Goal: Task Accomplishment & Management: Use online tool/utility

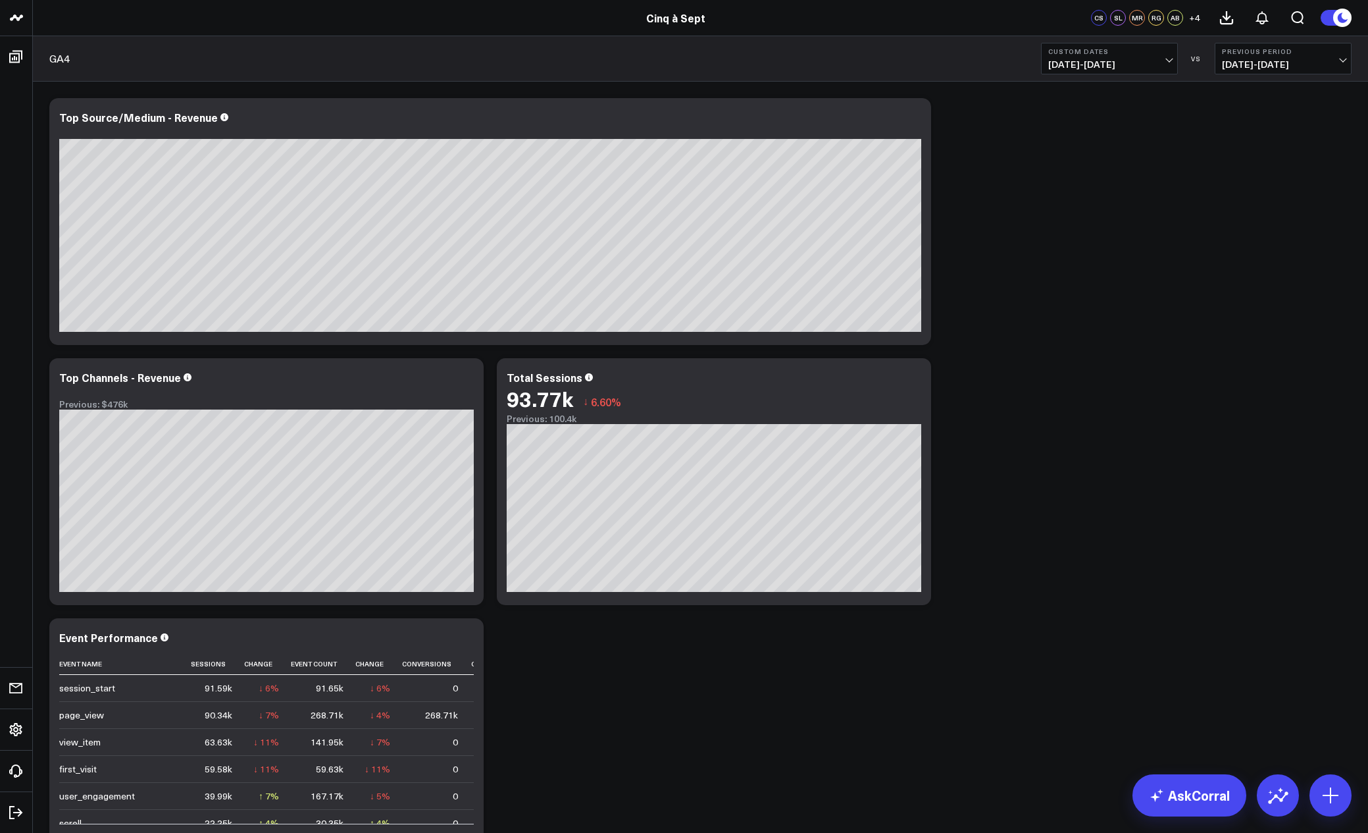
scroll to position [0, 160]
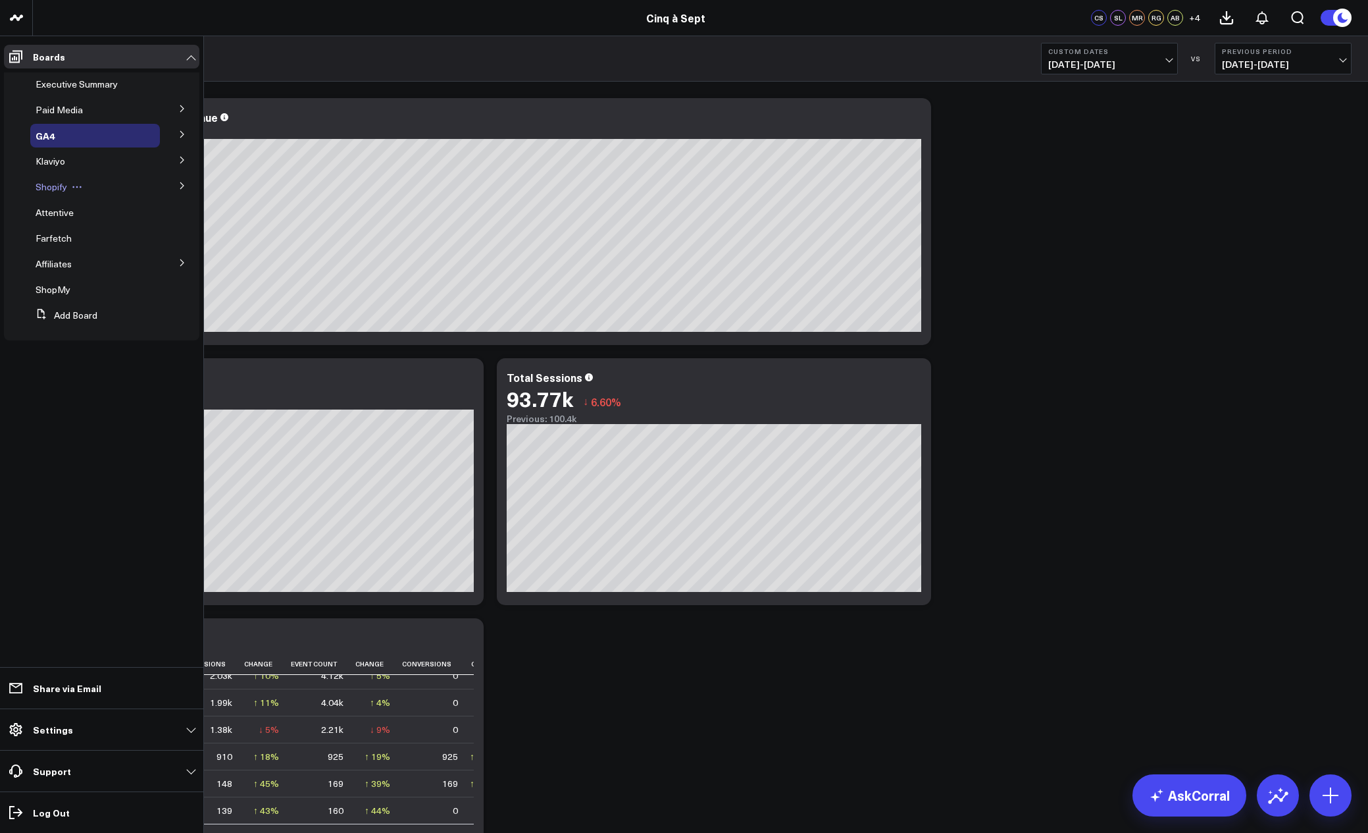
click at [53, 186] on span "Shopify" at bounding box center [52, 186] width 32 height 13
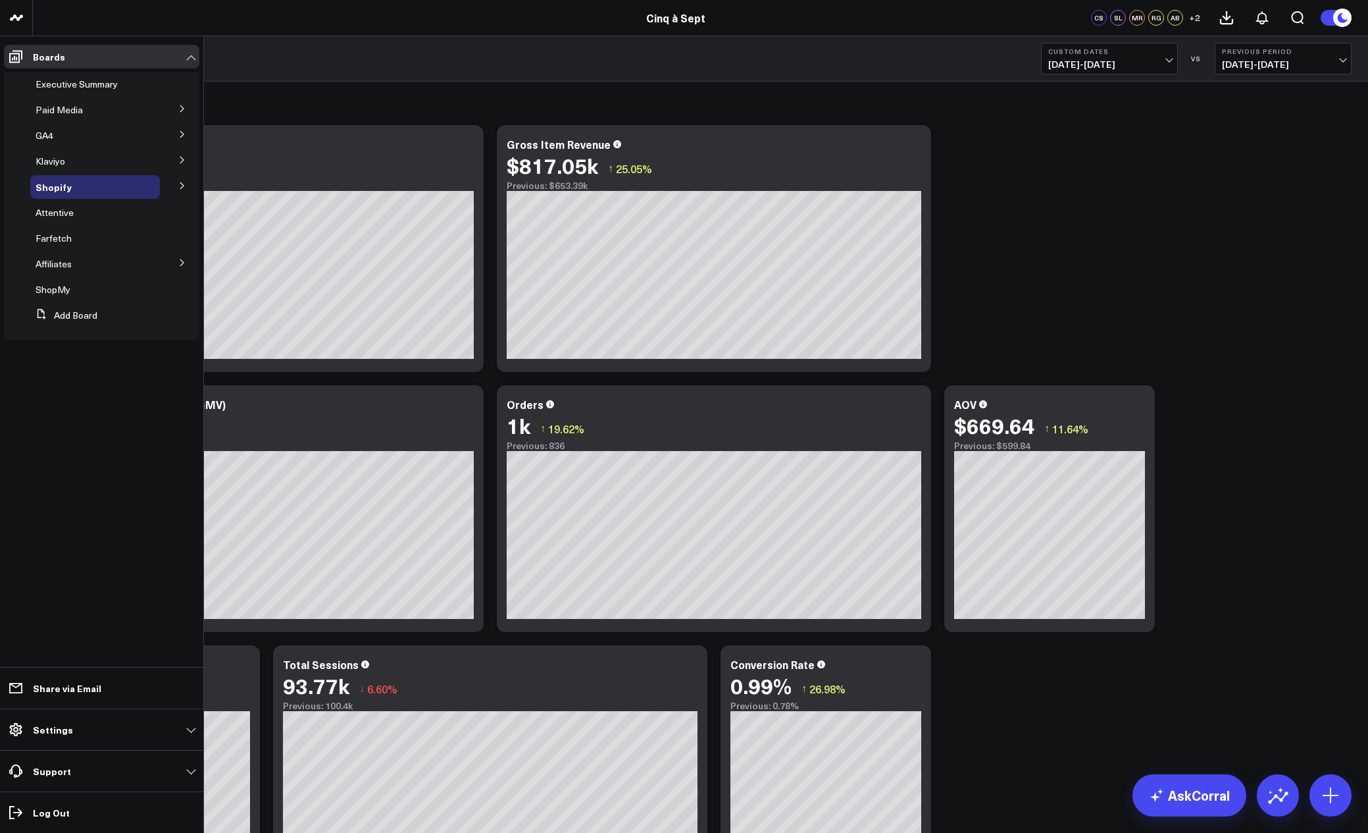
click at [182, 187] on icon at bounding box center [181, 185] width 3 height 7
click at [101, 185] on div "Shopify" at bounding box center [95, 187] width 130 height 24
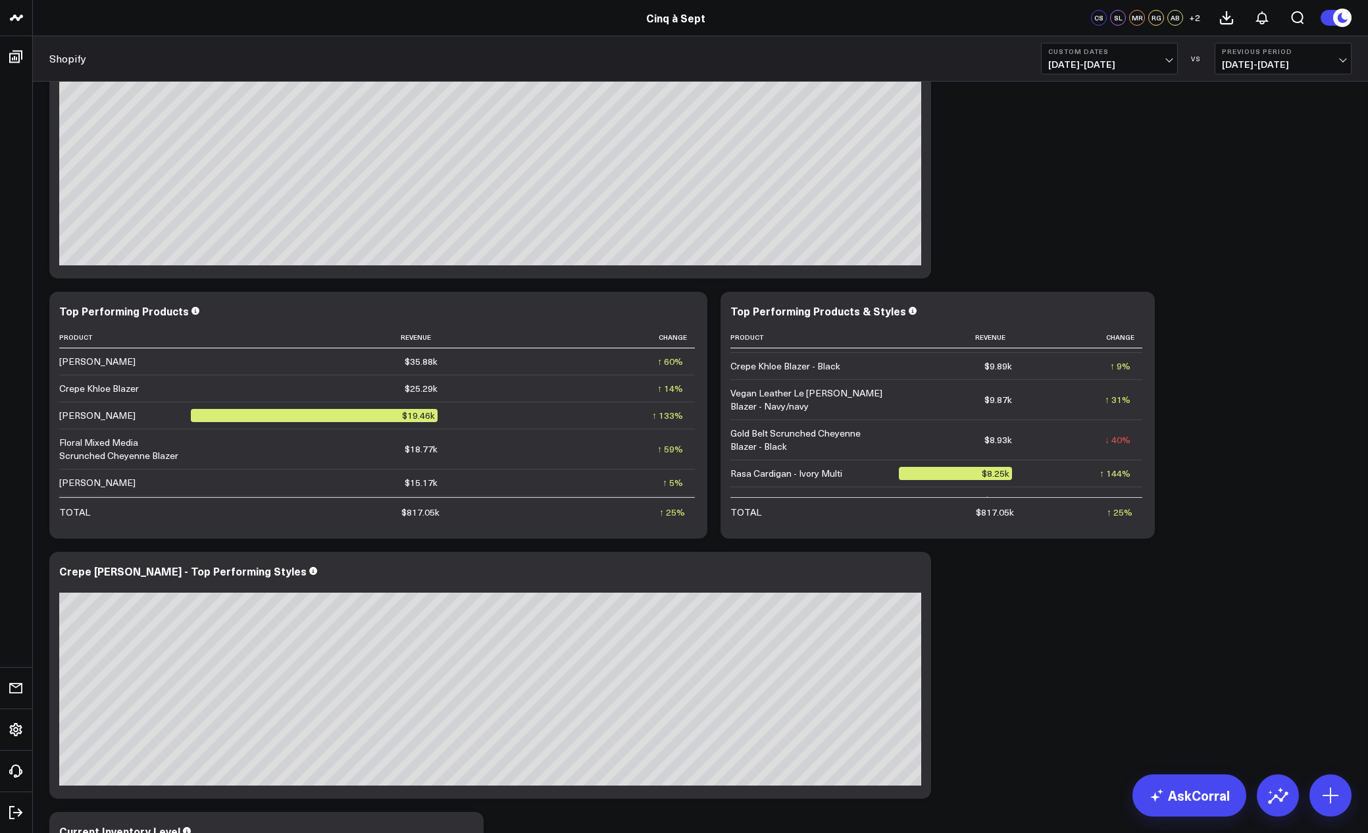
scroll to position [340, 0]
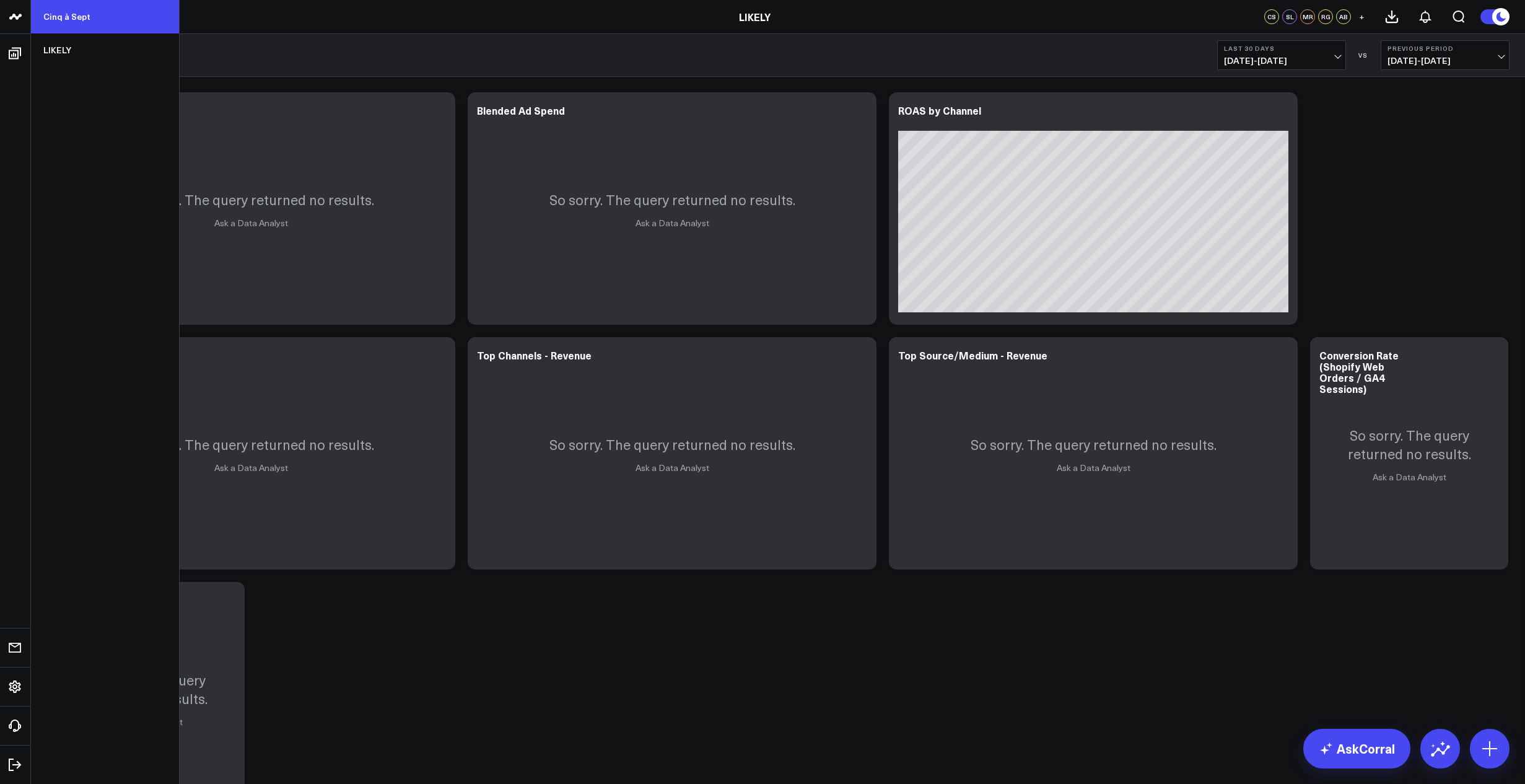
click at [50, 14] on link "Cinq à Sept" at bounding box center [104, 17] width 148 height 34
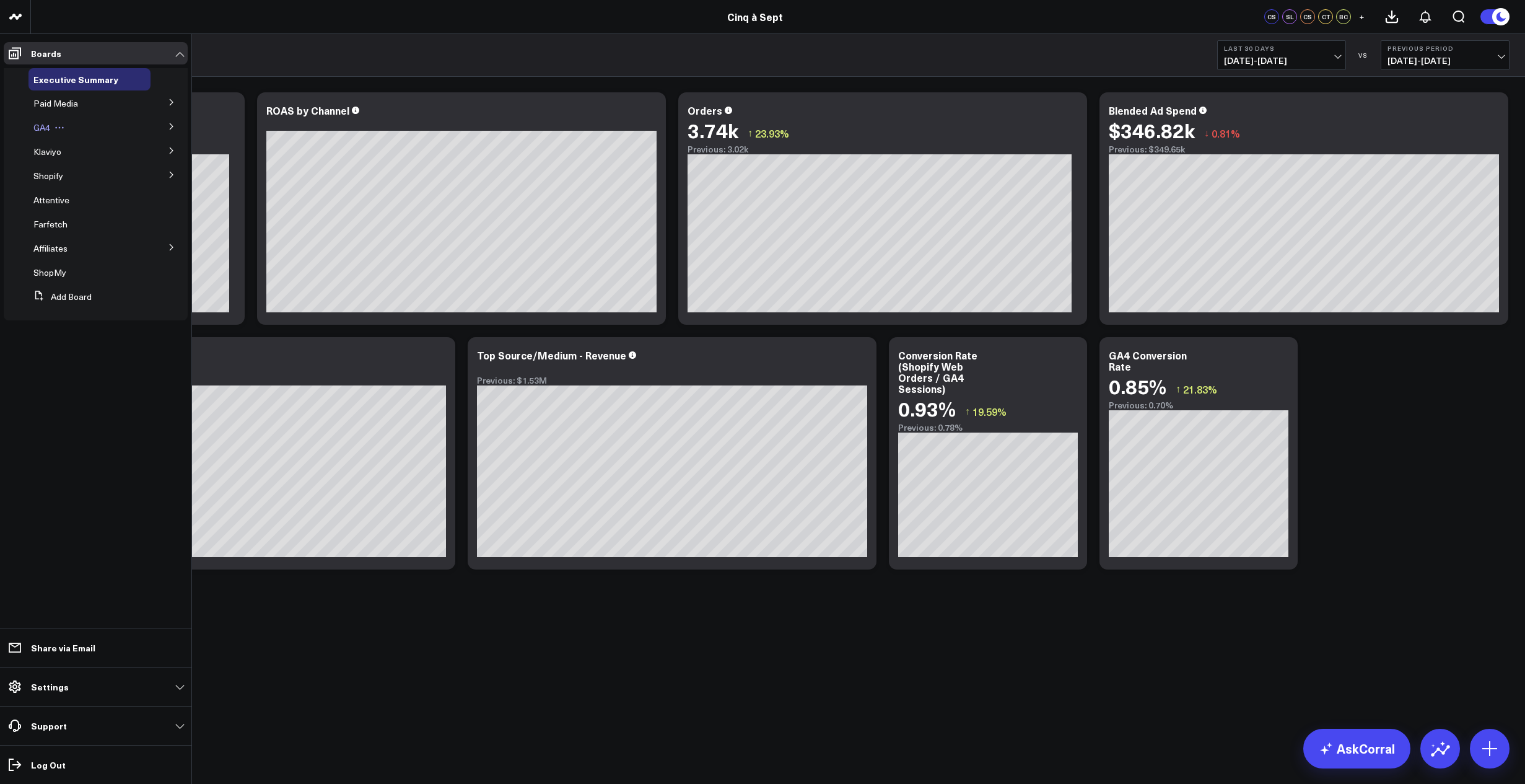
click at [39, 128] on span "GA4" at bounding box center [42, 127] width 17 height 12
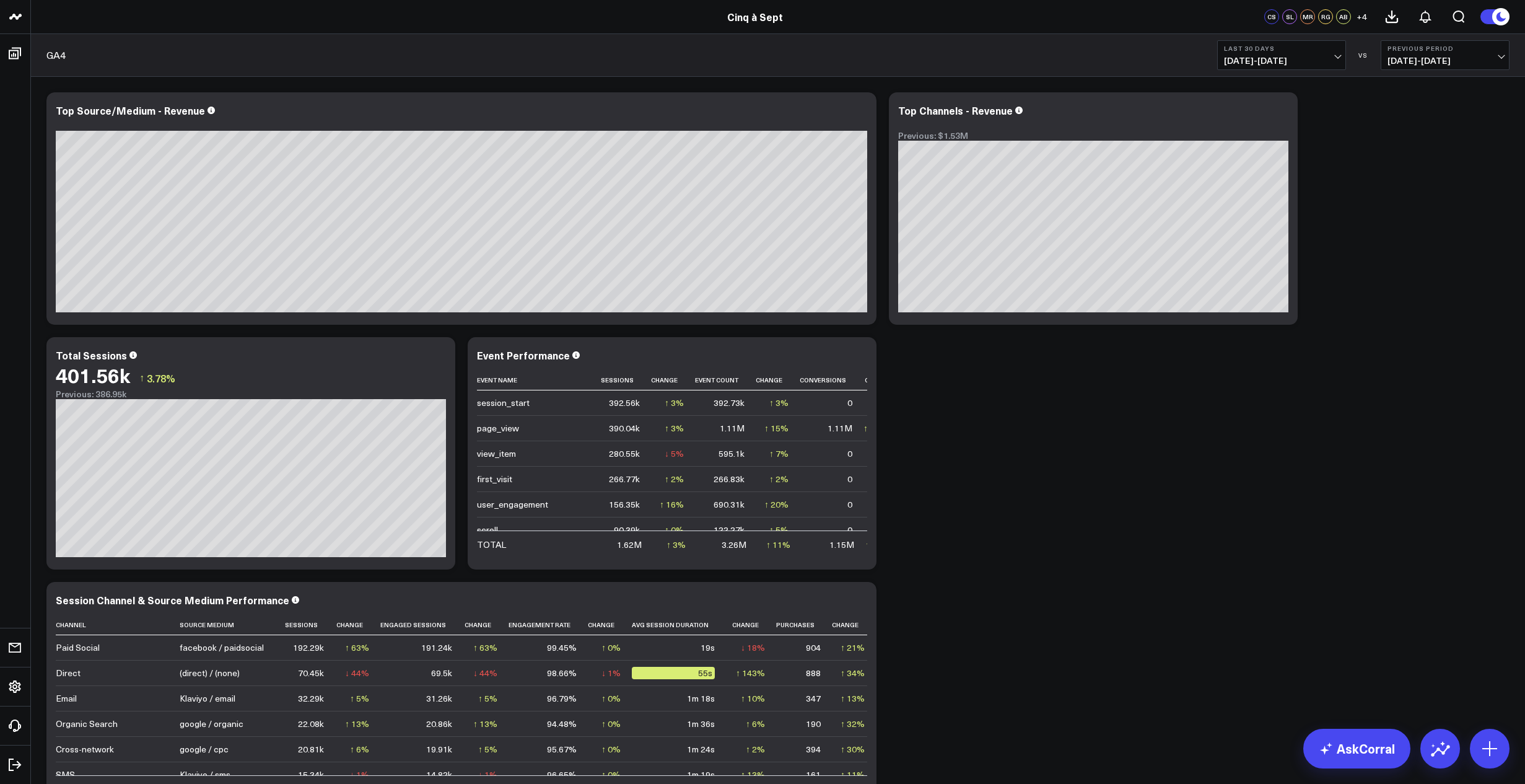
scroll to position [846, 0]
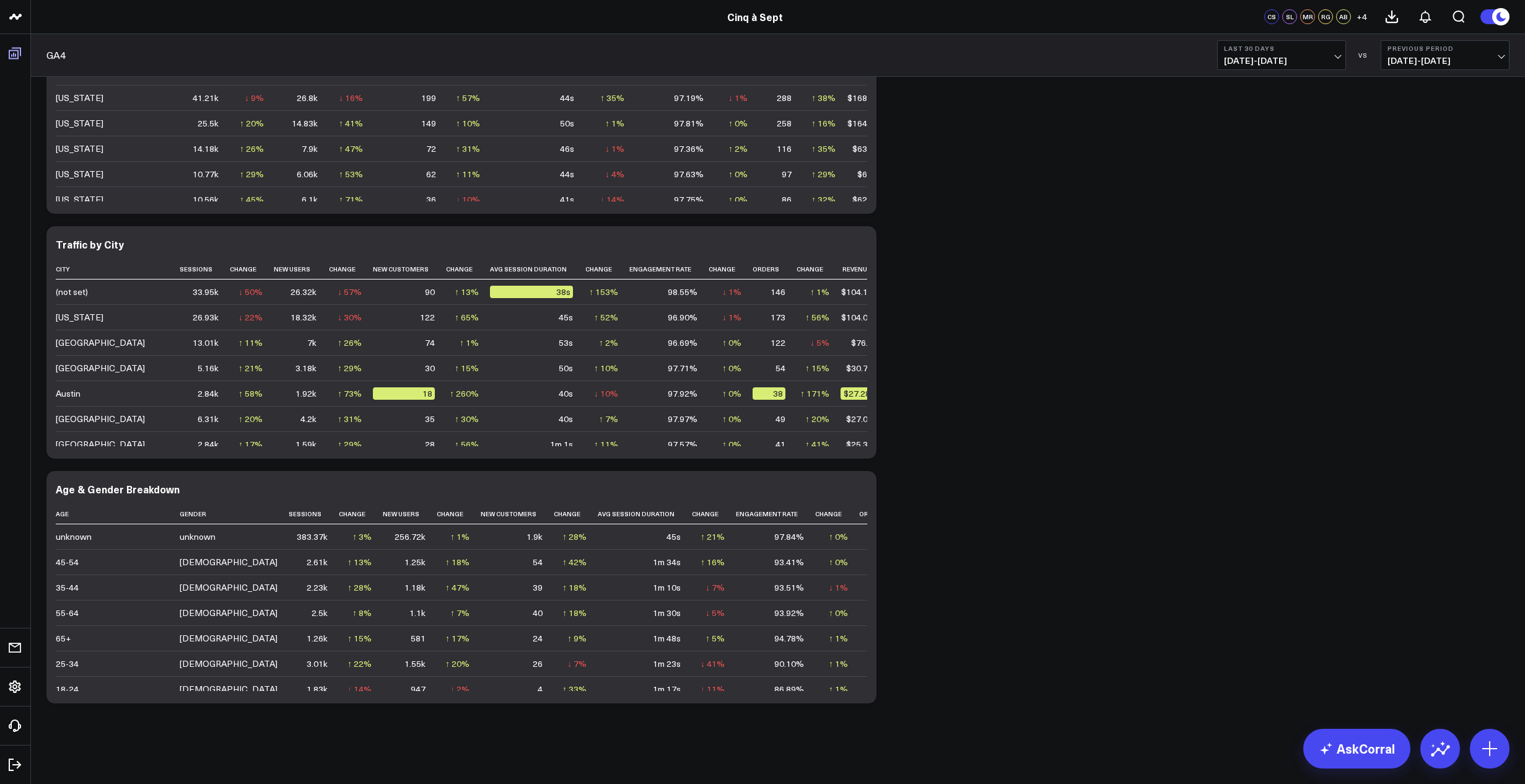
click at [15, 55] on icon at bounding box center [15, 54] width 15 height 15
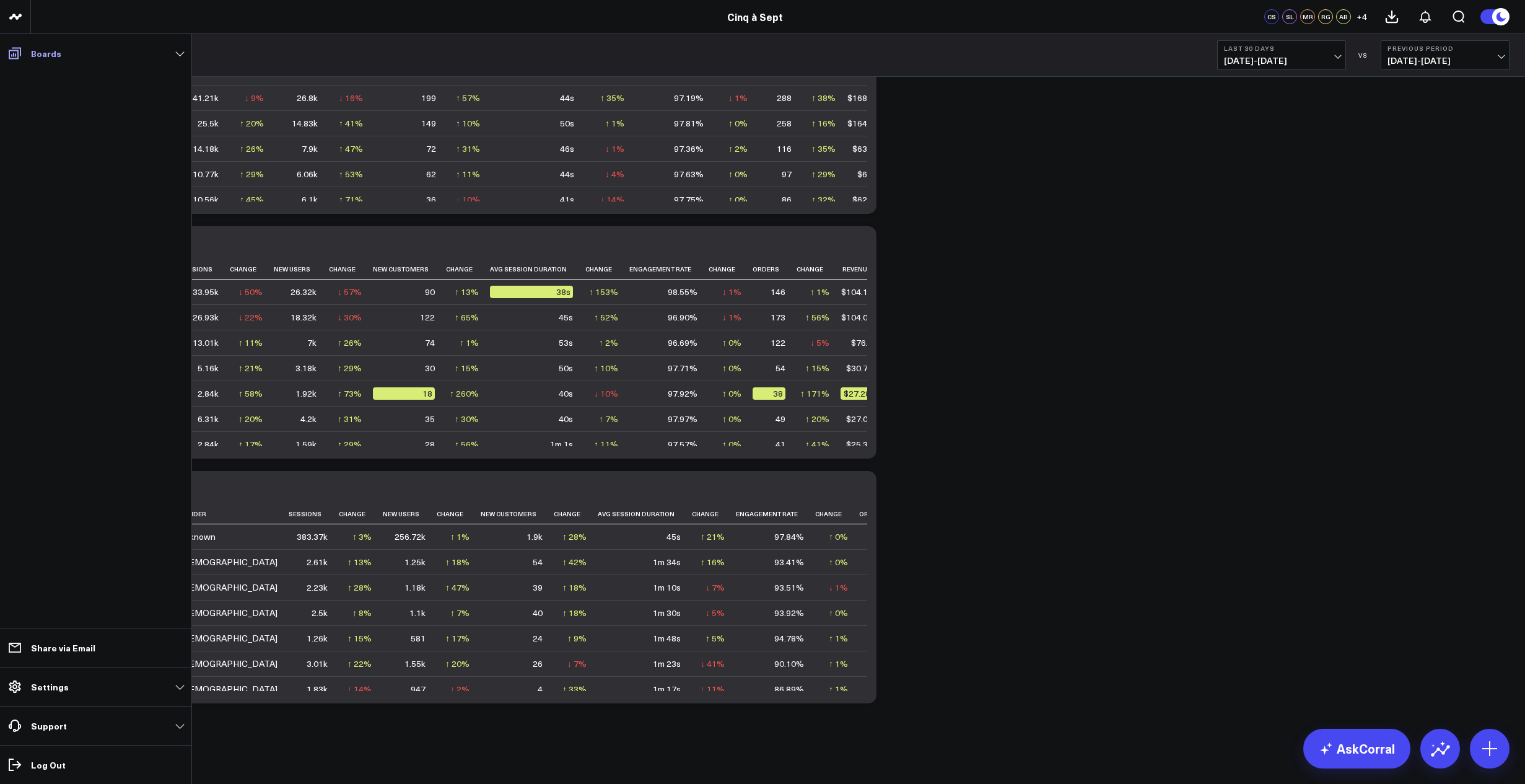
click at [21, 55] on icon at bounding box center [14, 54] width 12 height 12
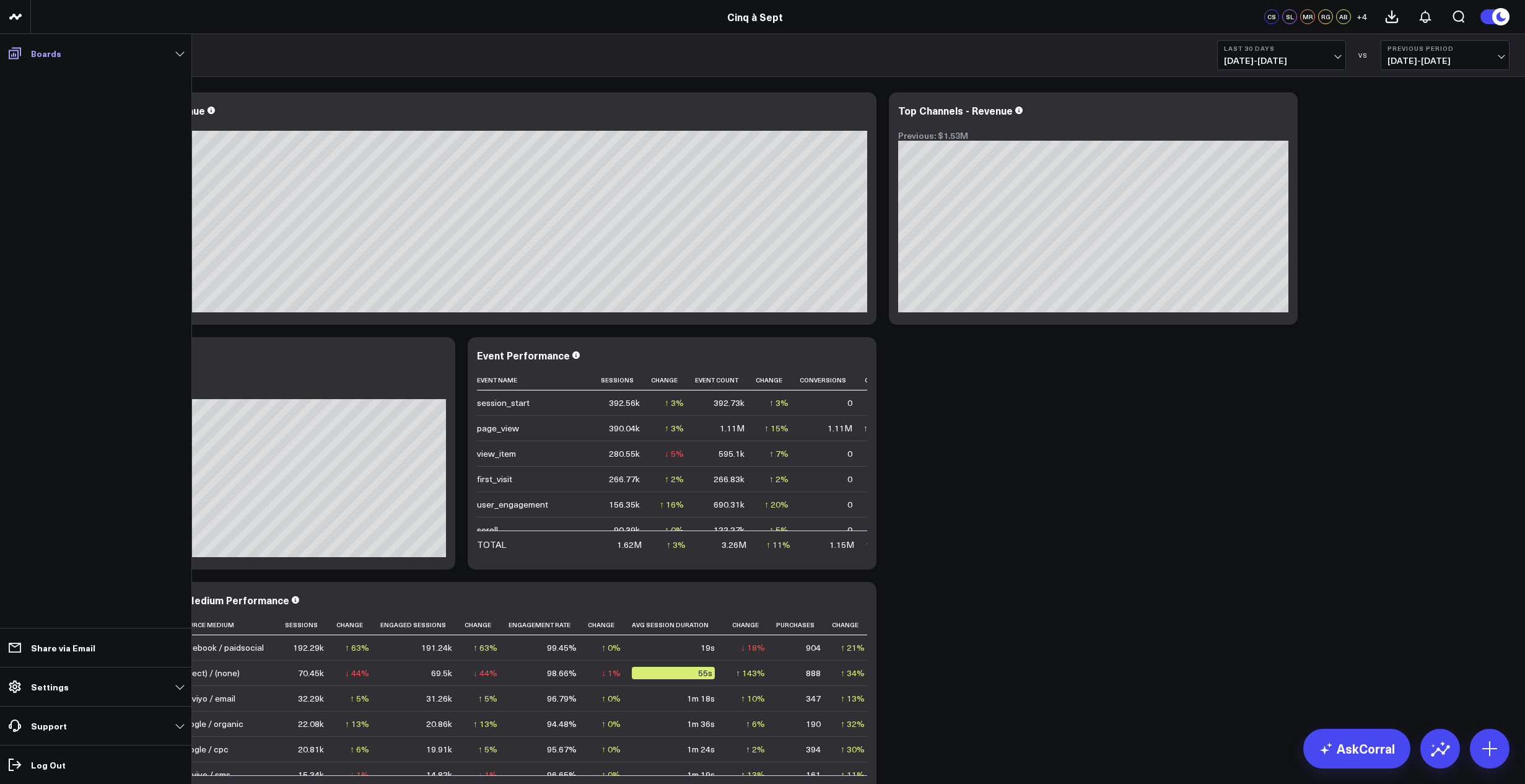
scroll to position [0, 0]
click at [14, 56] on icon at bounding box center [14, 54] width 12 height 12
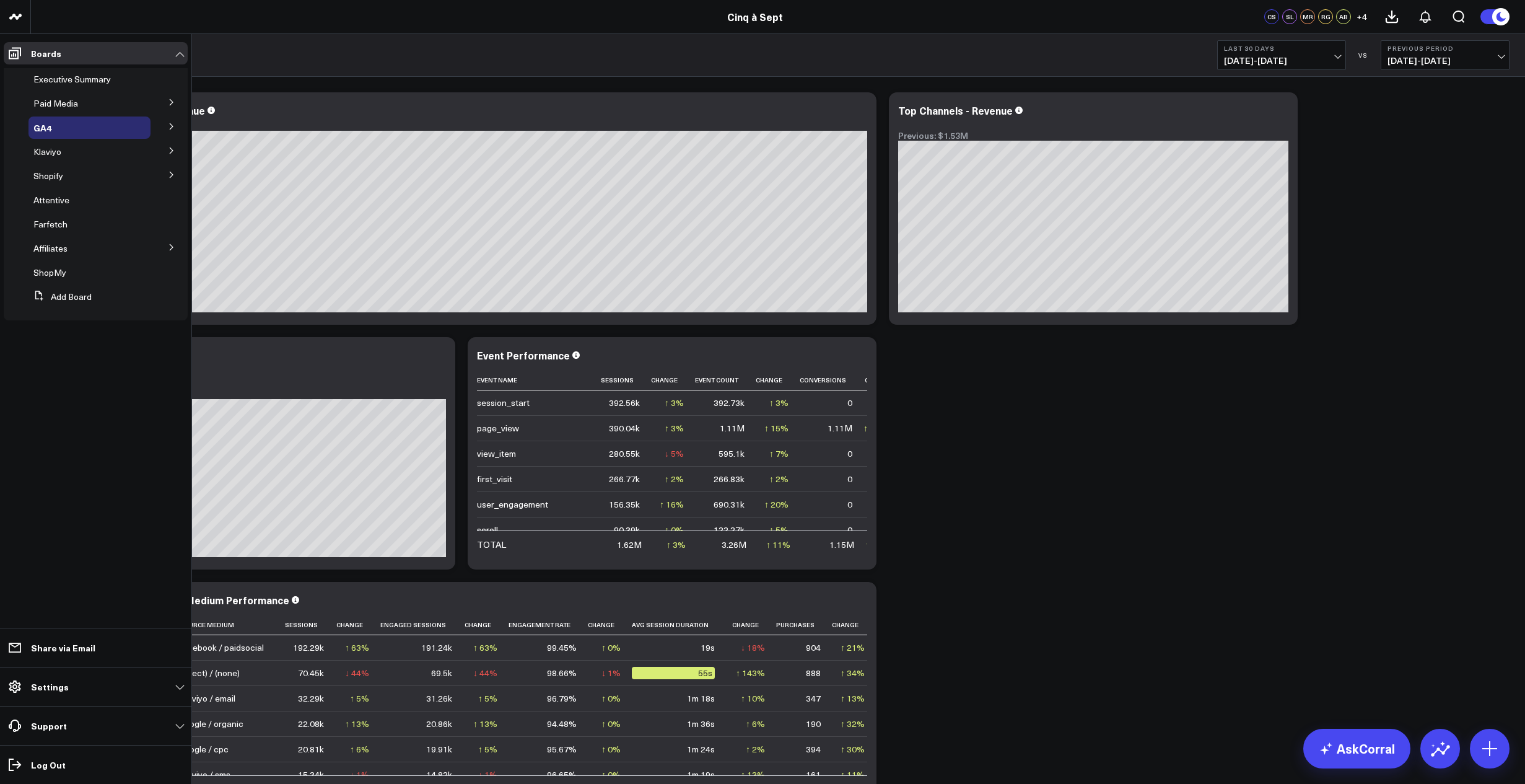
click at [169, 130] on icon at bounding box center [171, 126] width 8 height 8
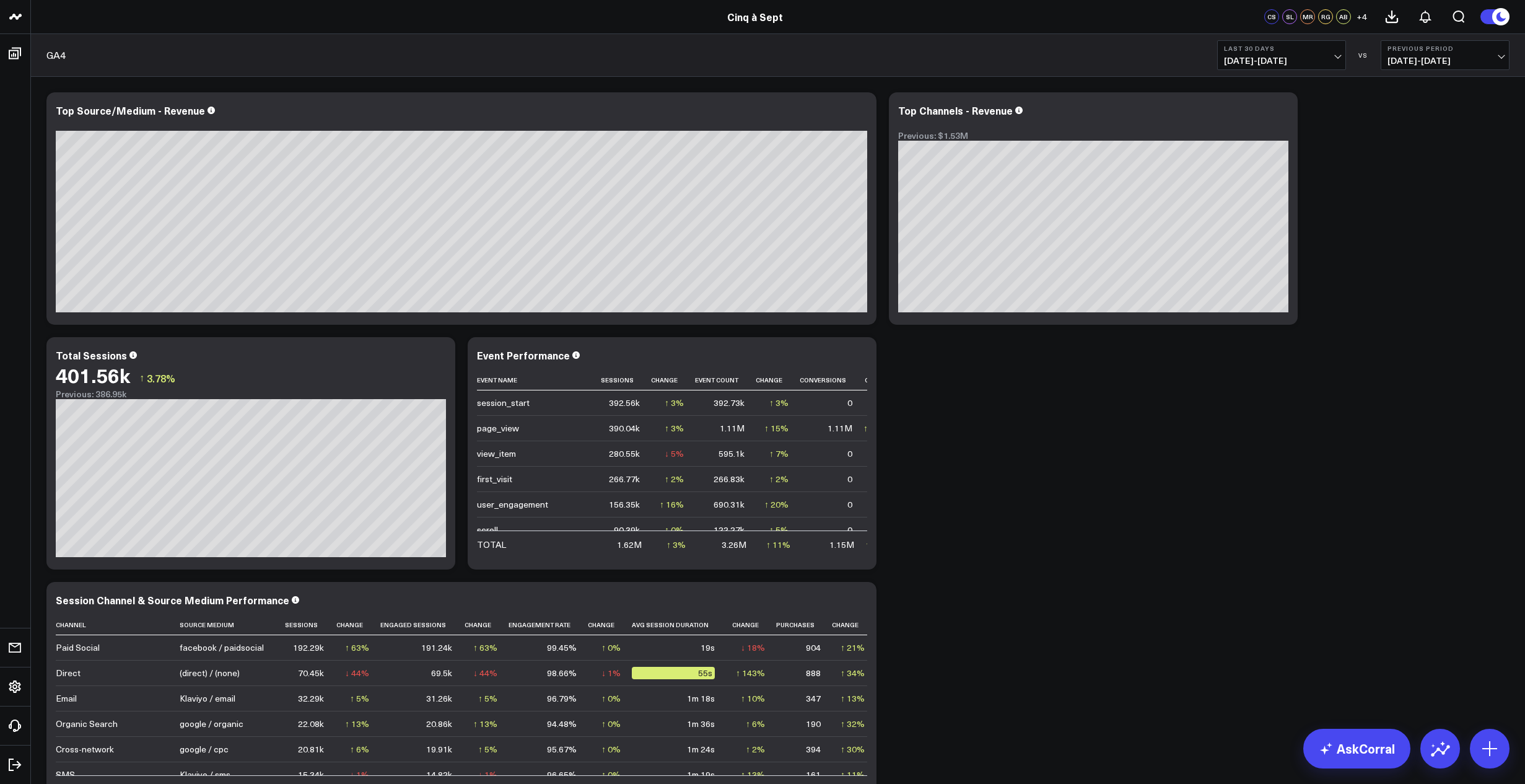
click at [1363, 16] on span "+ 4" at bounding box center [1361, 16] width 10 height 8
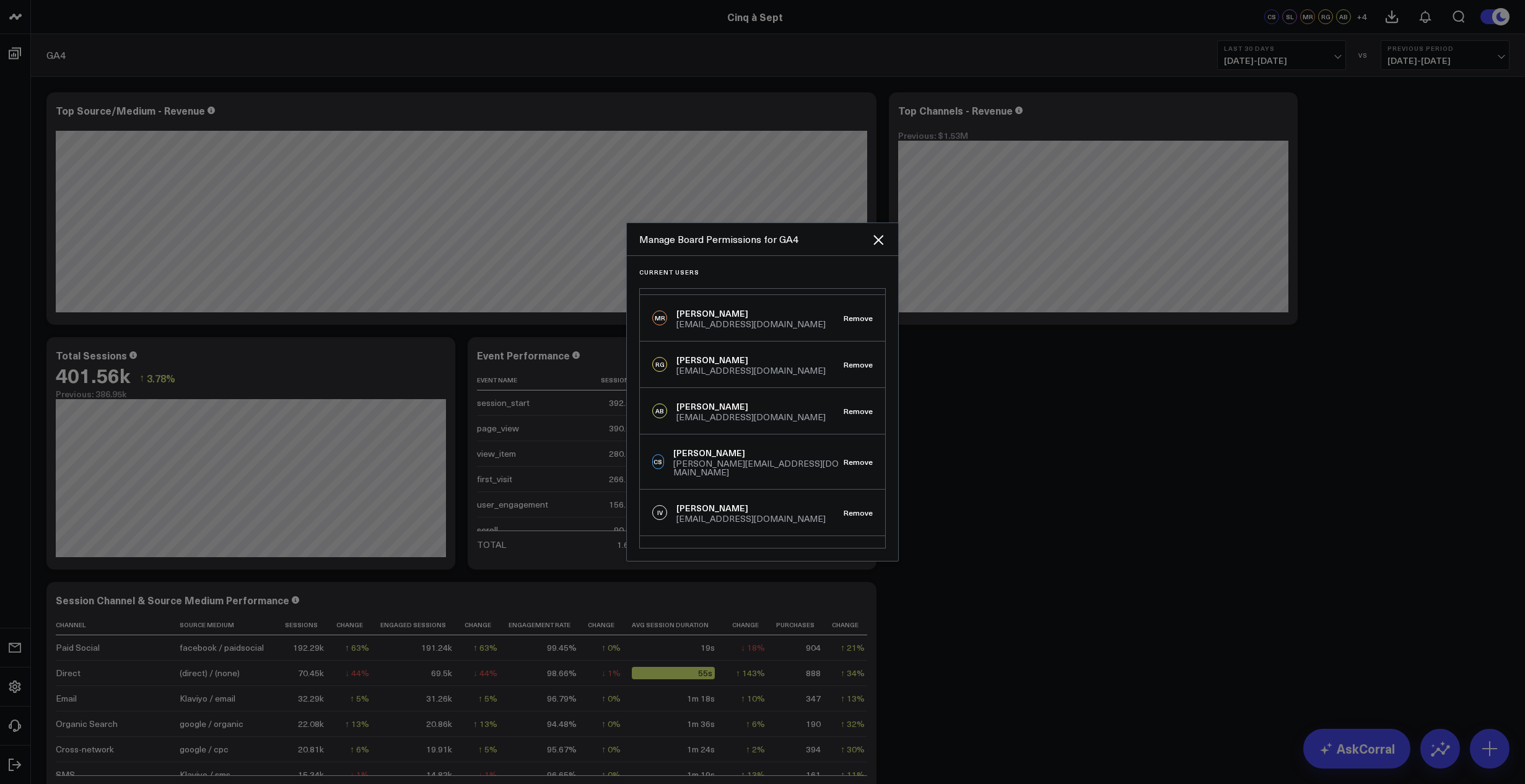
scroll to position [98, 0]
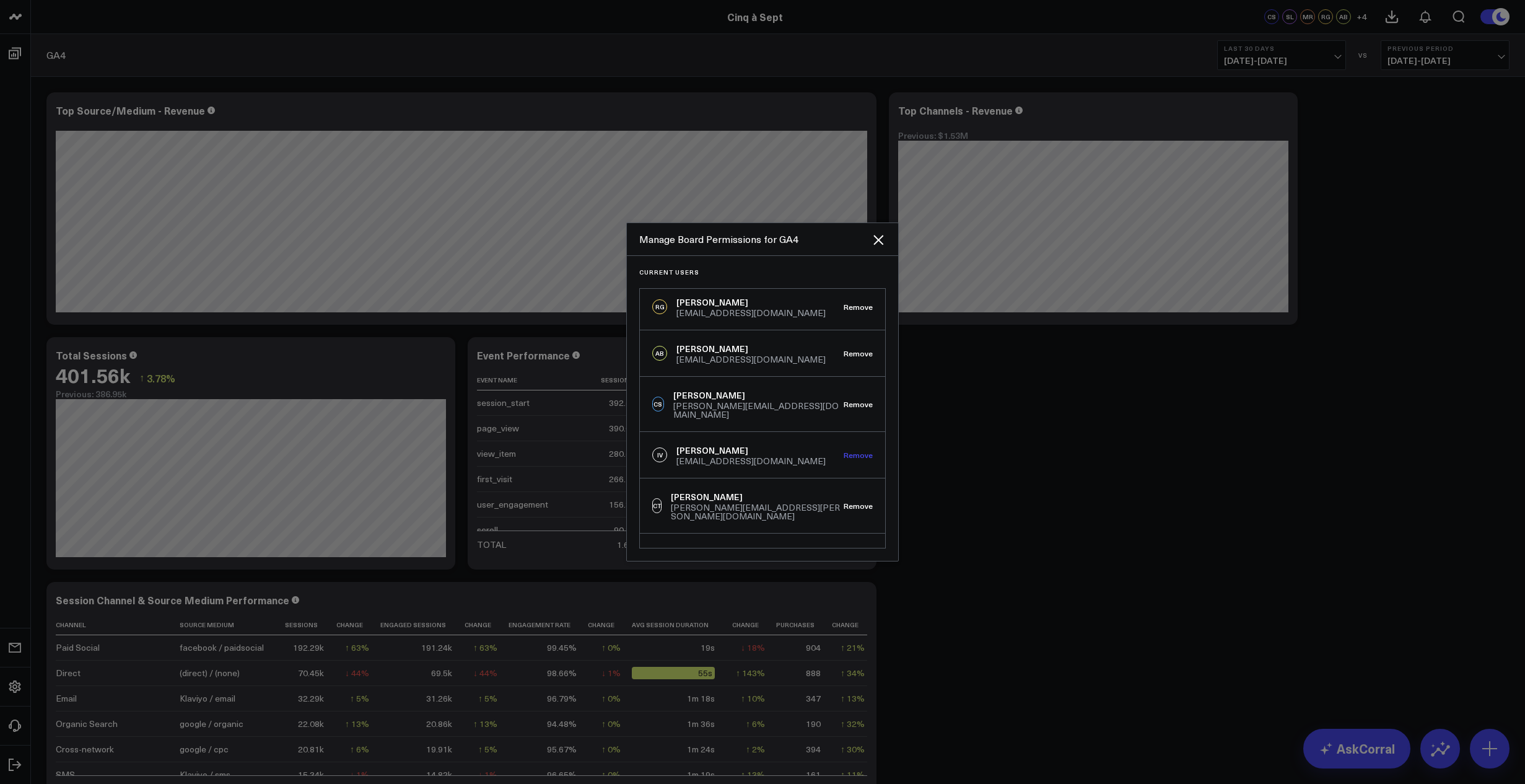
click at [843, 450] on button "Remove" at bounding box center [858, 454] width 29 height 8
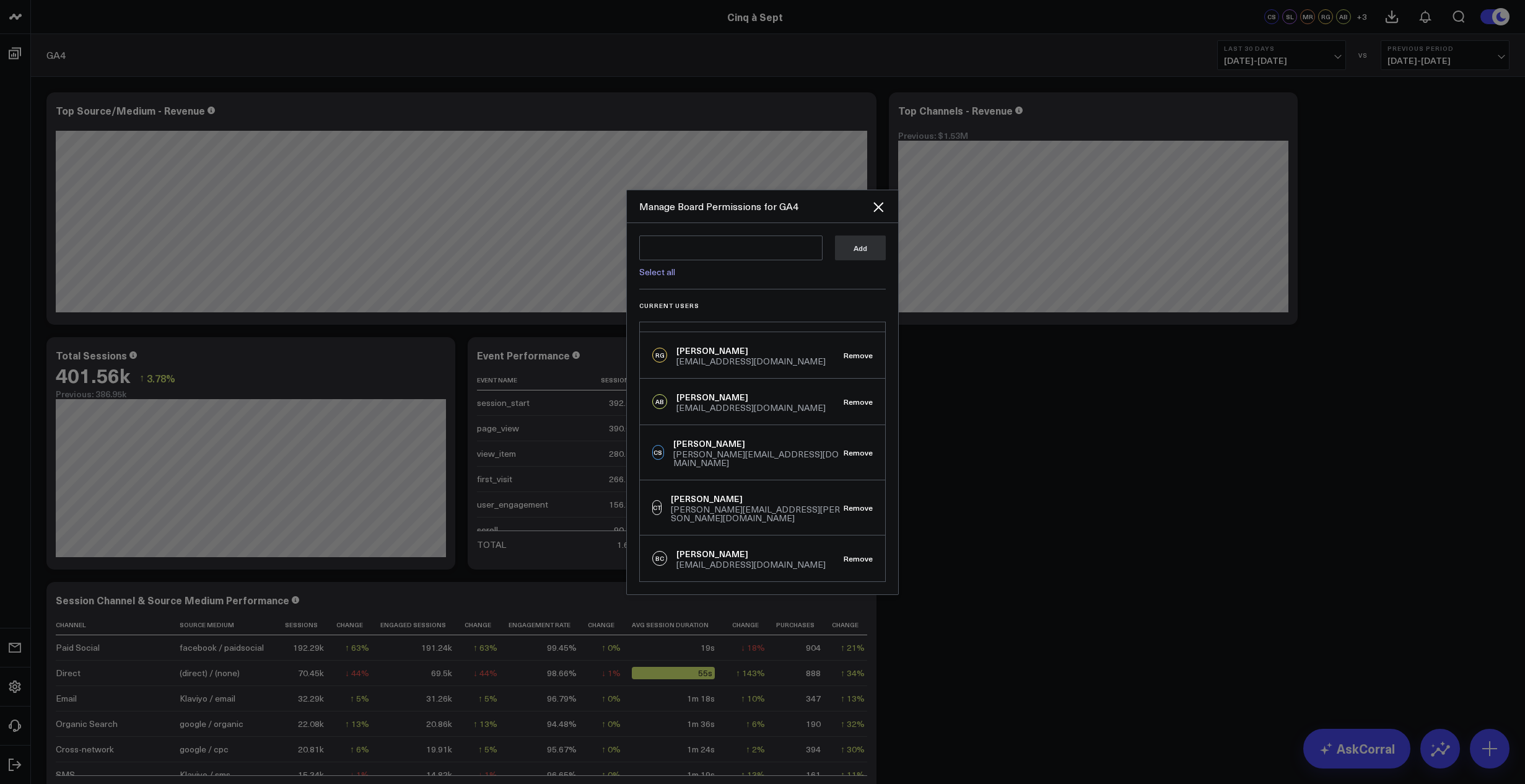
scroll to position [66, 0]
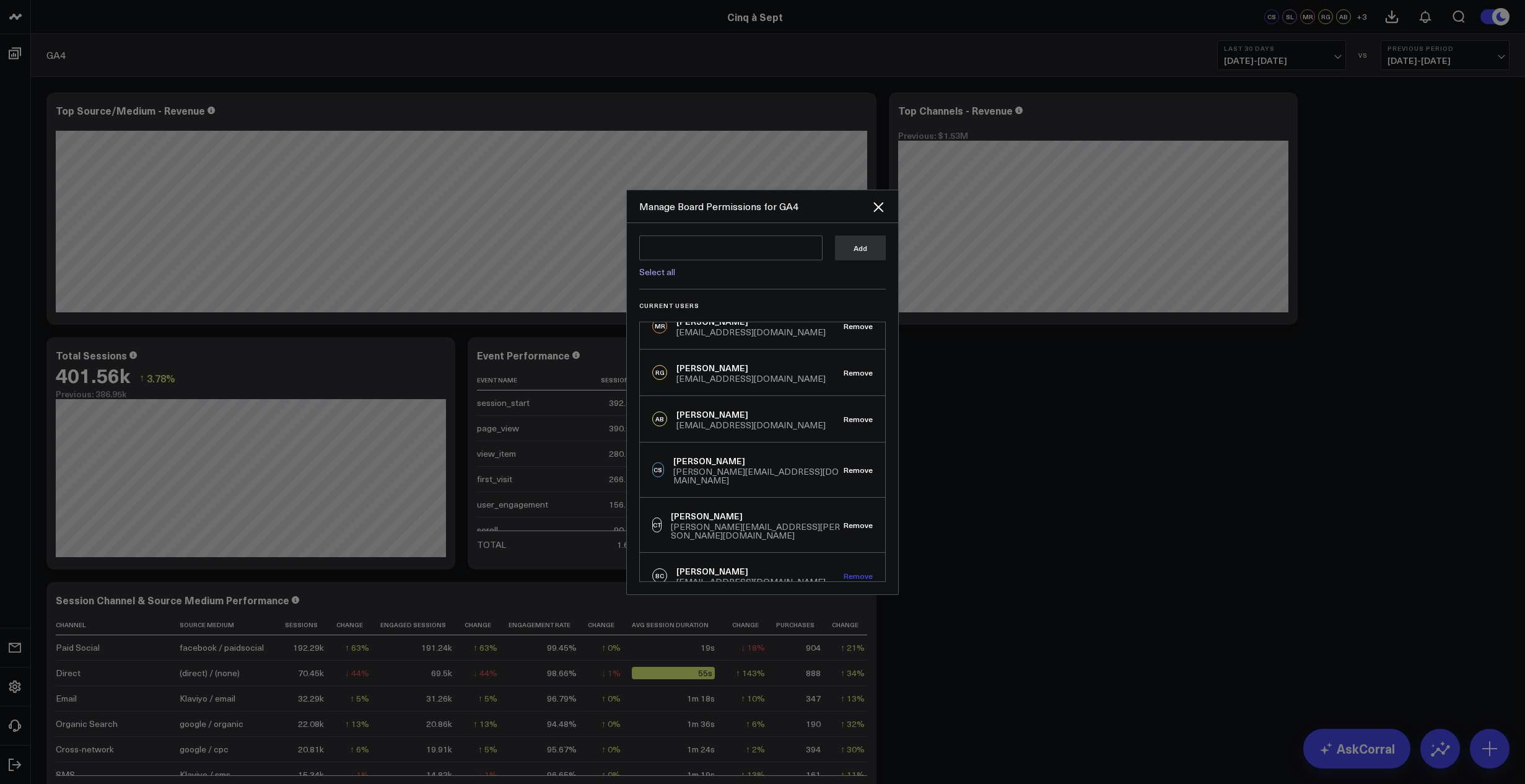
click at [862, 571] on button "Remove" at bounding box center [858, 575] width 29 height 8
click at [856, 571] on button "Removing..." at bounding box center [852, 575] width 40 height 8
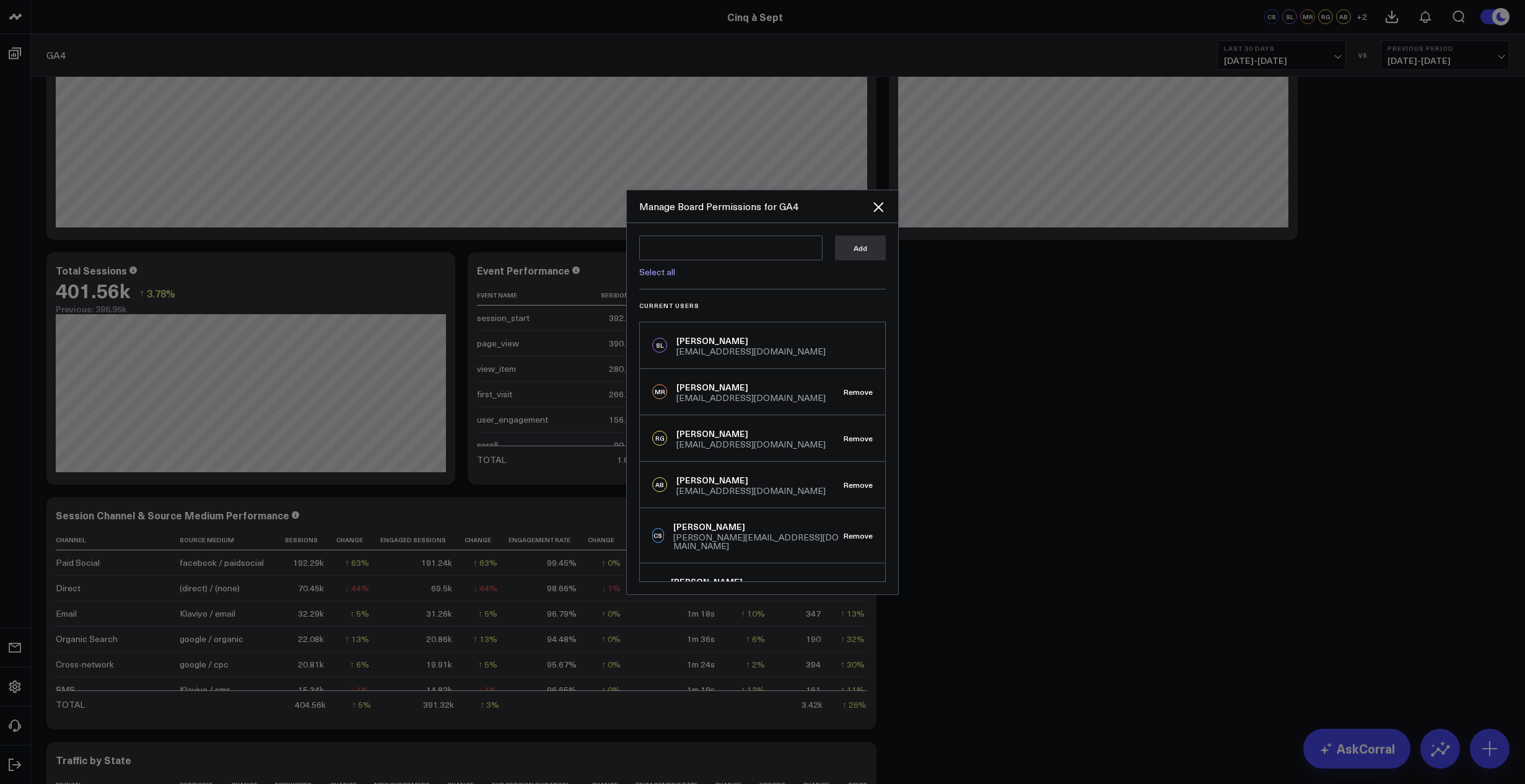
scroll to position [0, 0]
click at [876, 205] on icon "Close" at bounding box center [878, 207] width 10 height 10
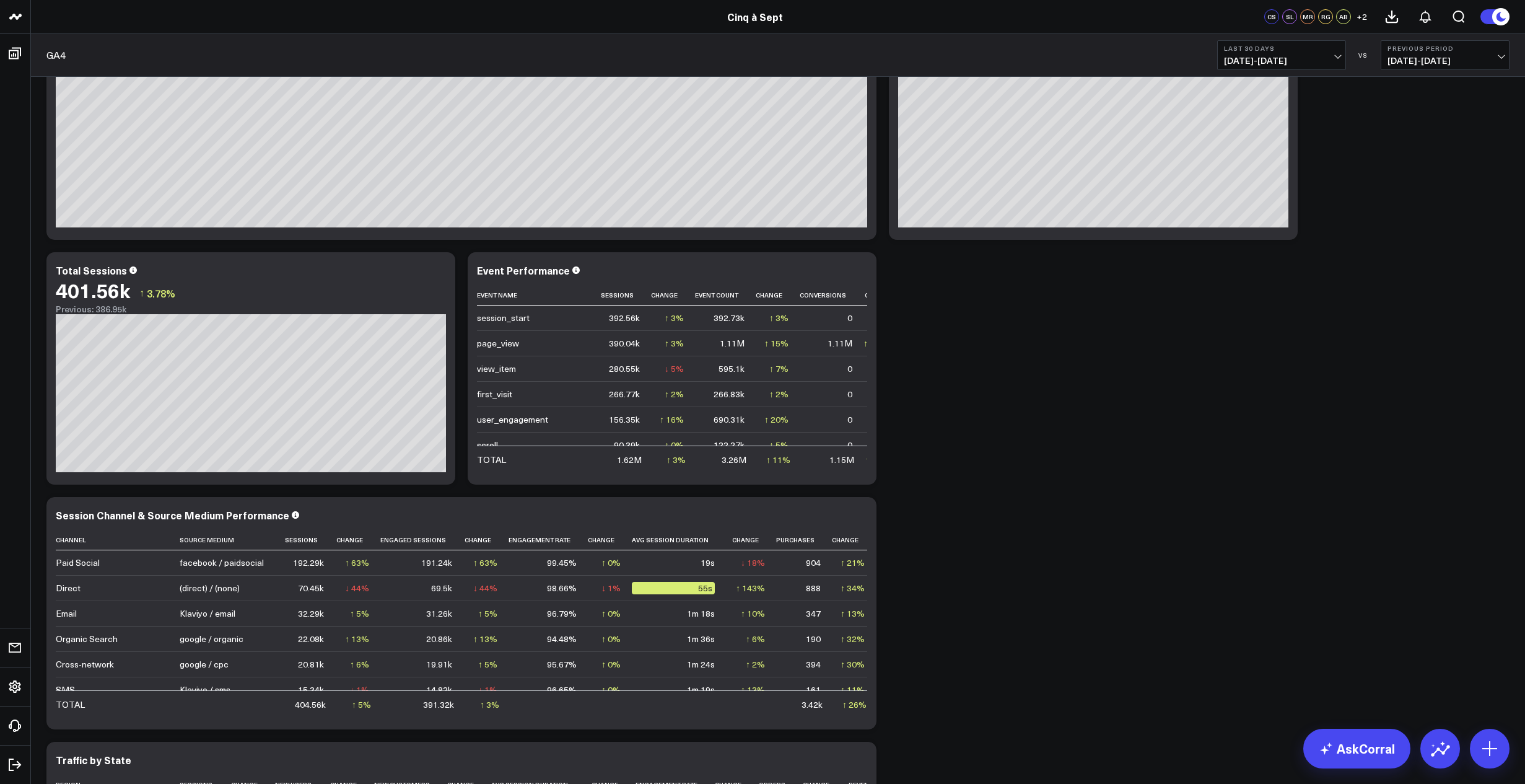
scroll to position [749, 0]
